Goal: Find specific page/section: Find specific page/section

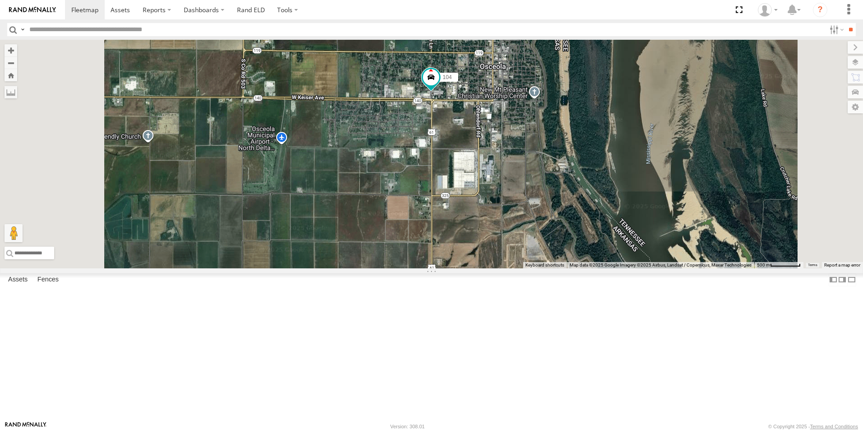
click at [0, 0] on span at bounding box center [0, 0] width 0 height 0
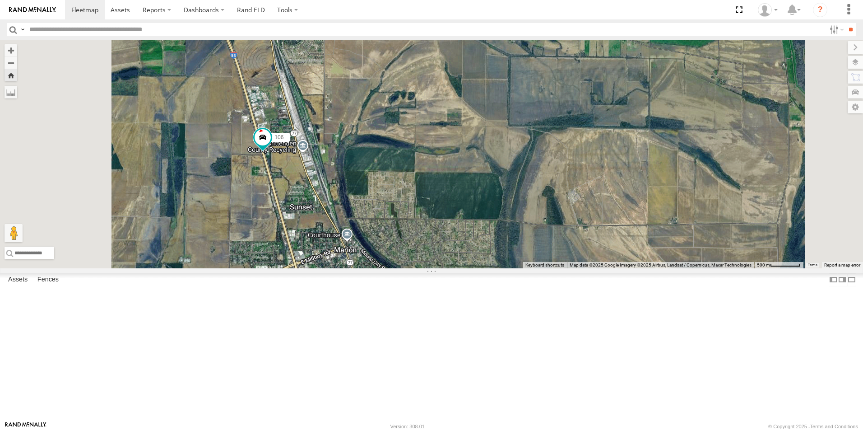
drag, startPoint x: 330, startPoint y: 150, endPoint x: 336, endPoint y: 259, distance: 108.9
click at [337, 259] on div "106" at bounding box center [431, 154] width 863 height 228
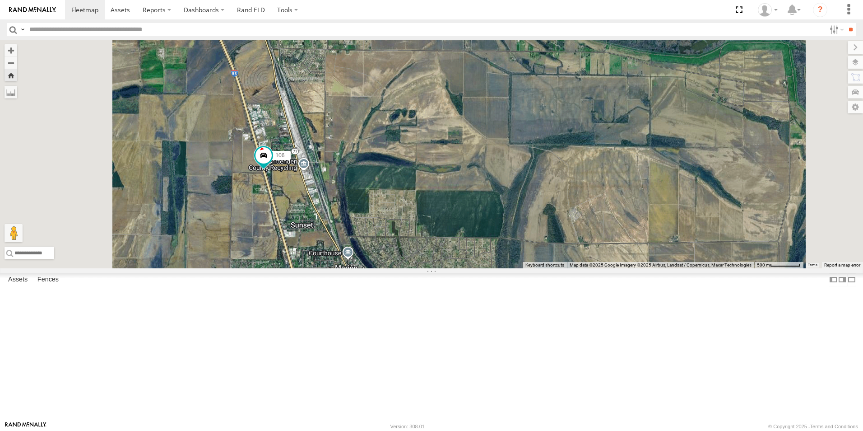
drag, startPoint x: 318, startPoint y: 190, endPoint x: 329, endPoint y: 258, distance: 69.0
click at [329, 258] on div "106" at bounding box center [431, 154] width 863 height 228
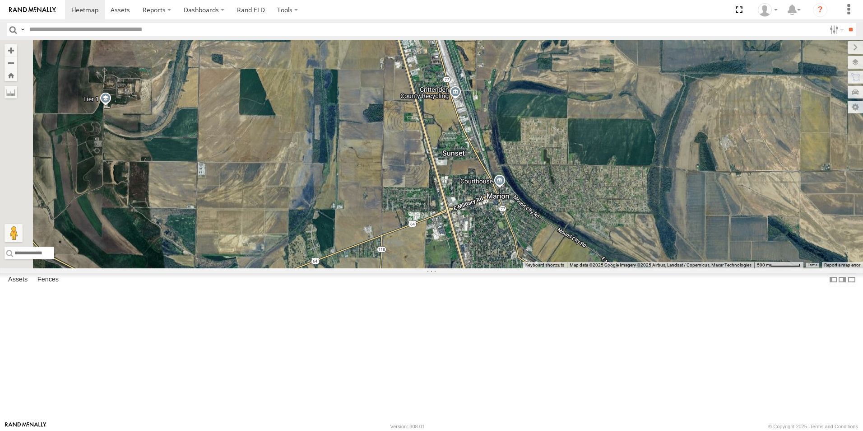
click at [0, 0] on span at bounding box center [0, 0] width 0 height 0
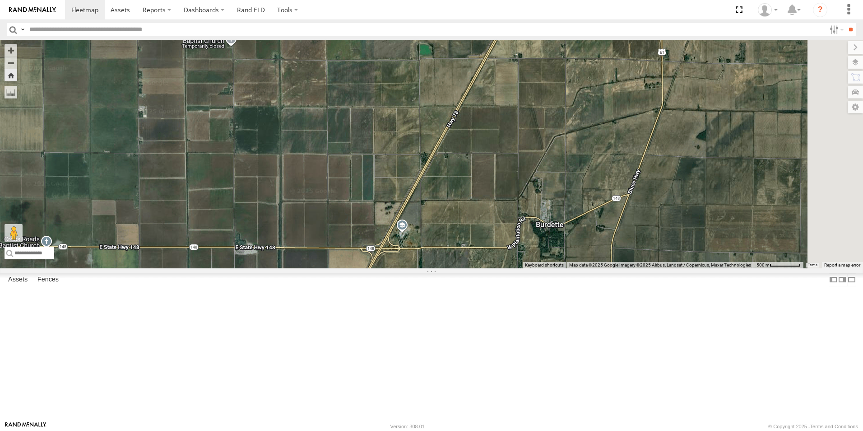
click at [0, 0] on span at bounding box center [0, 0] width 0 height 0
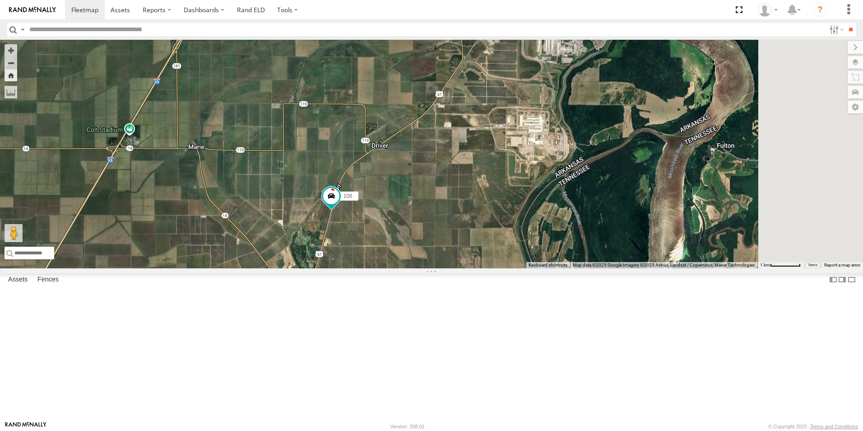
drag, startPoint x: 525, startPoint y: 198, endPoint x: 452, endPoint y: 261, distance: 96.6
click at [452, 261] on div "106" at bounding box center [431, 154] width 863 height 228
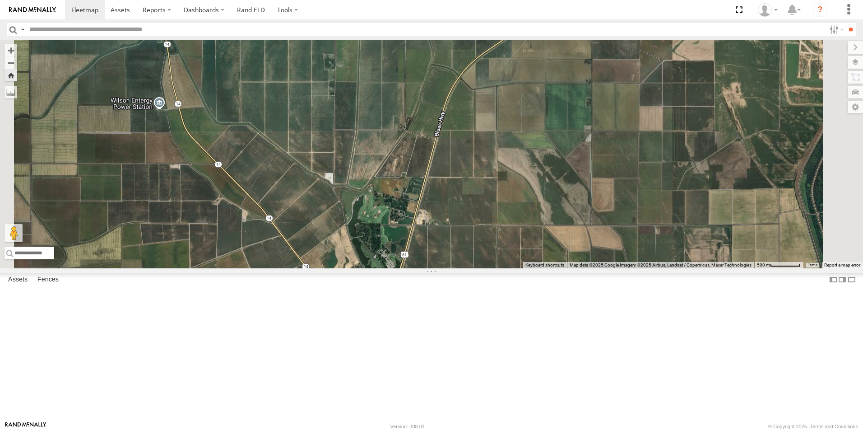
click at [0, 0] on span at bounding box center [0, 0] width 0 height 0
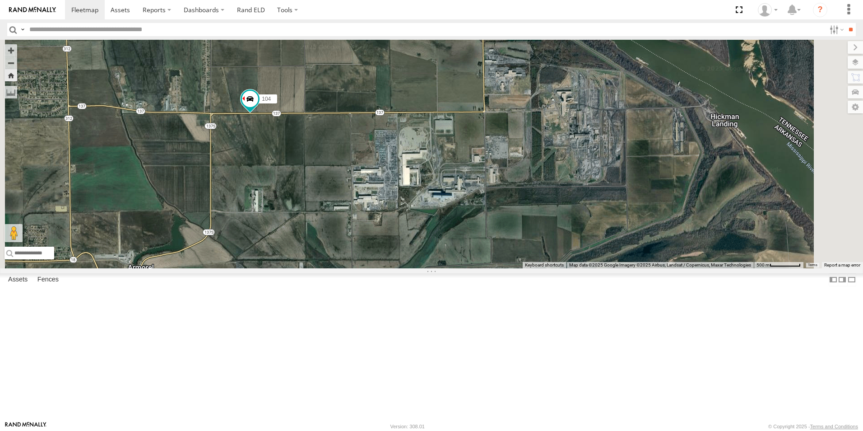
click at [0, 0] on span at bounding box center [0, 0] width 0 height 0
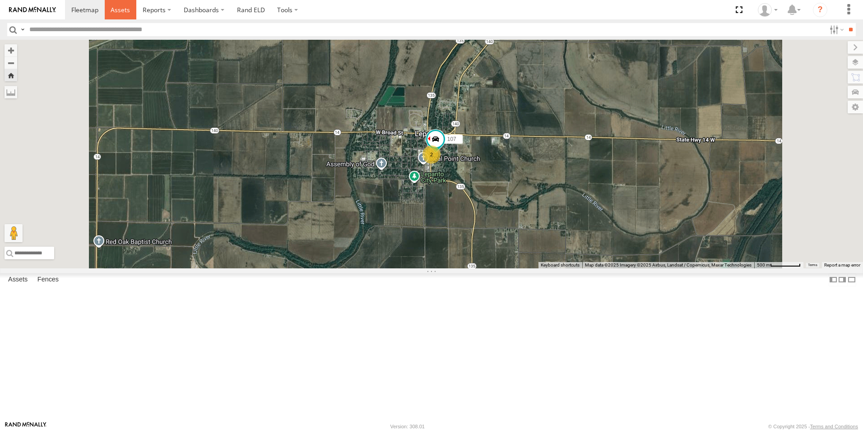
click at [125, 11] on span at bounding box center [120, 9] width 19 height 9
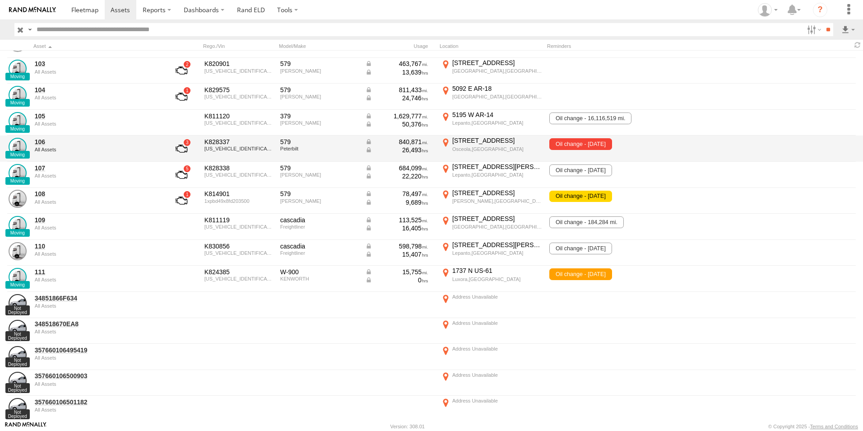
scroll to position [90, 0]
